Goal: Find specific page/section

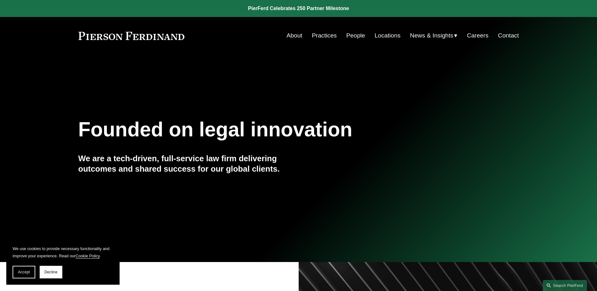
click at [388, 34] on link "Locations" at bounding box center [388, 36] width 26 height 12
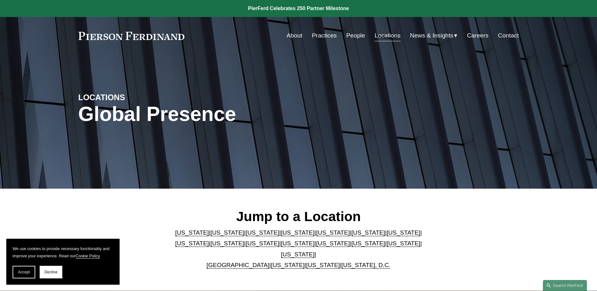
click at [316, 246] on link "[US_STATE]" at bounding box center [333, 243] width 34 height 7
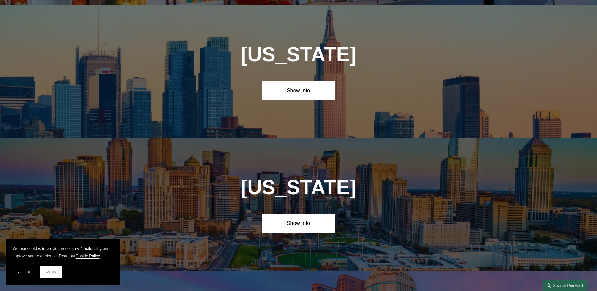
scroll to position [1744, 0]
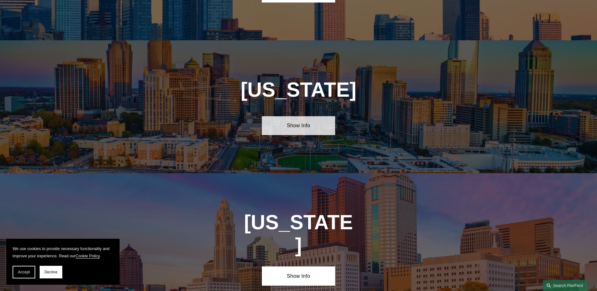
click at [303, 116] on link "Show Info" at bounding box center [298, 125] width 73 height 19
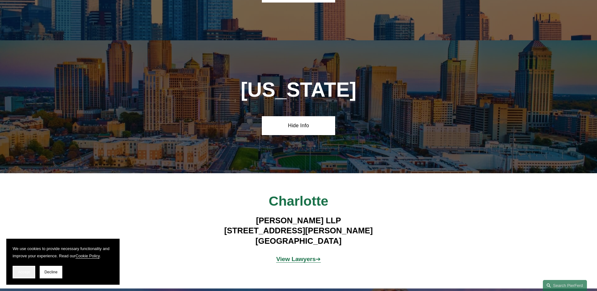
click at [23, 270] on span "Accept" at bounding box center [24, 272] width 12 height 4
